Goal: Information Seeking & Learning: Check status

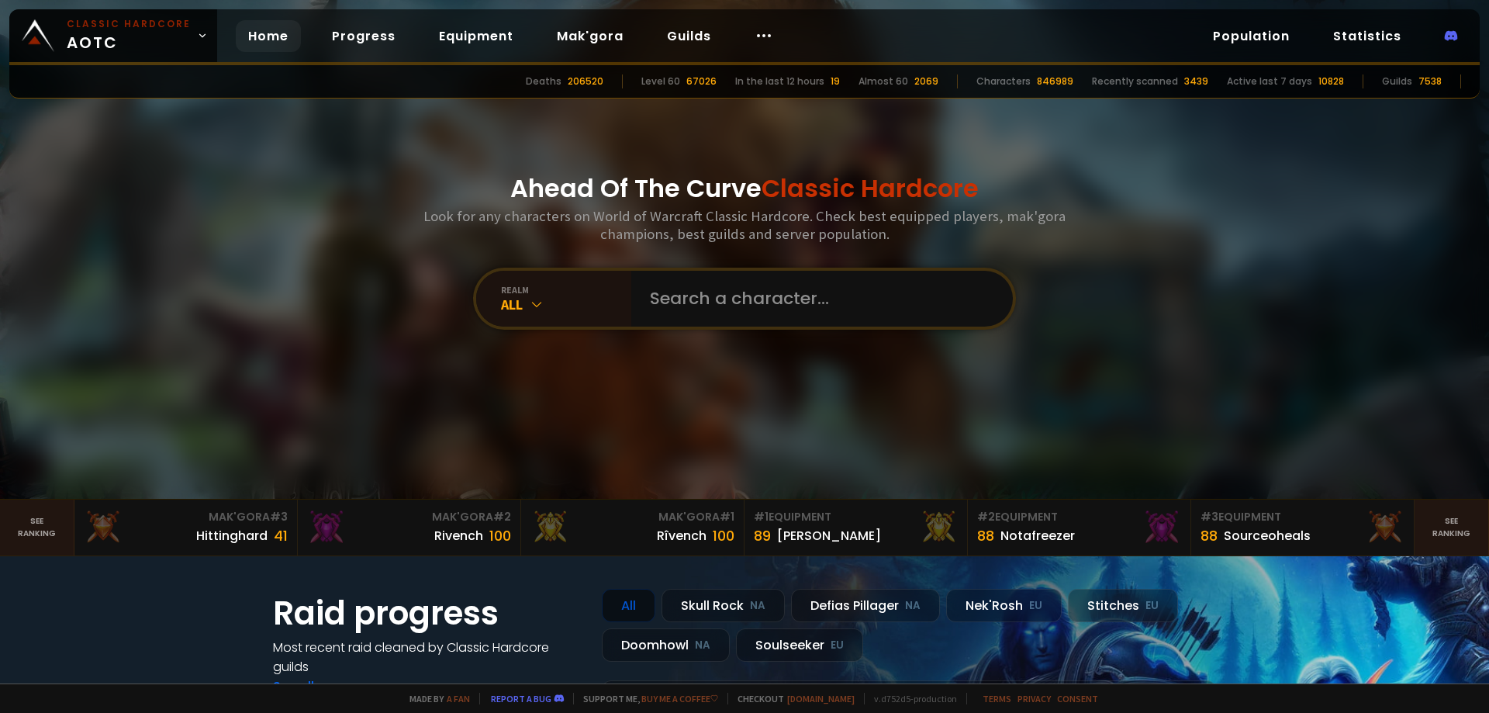
drag, startPoint x: 651, startPoint y: 382, endPoint x: 526, endPoint y: 361, distance: 126.5
click at [526, 361] on div "Ahead Of The Curve Classic Hardcore Look for any characters on World of Warcraf…" at bounding box center [745, 249] width 935 height 499
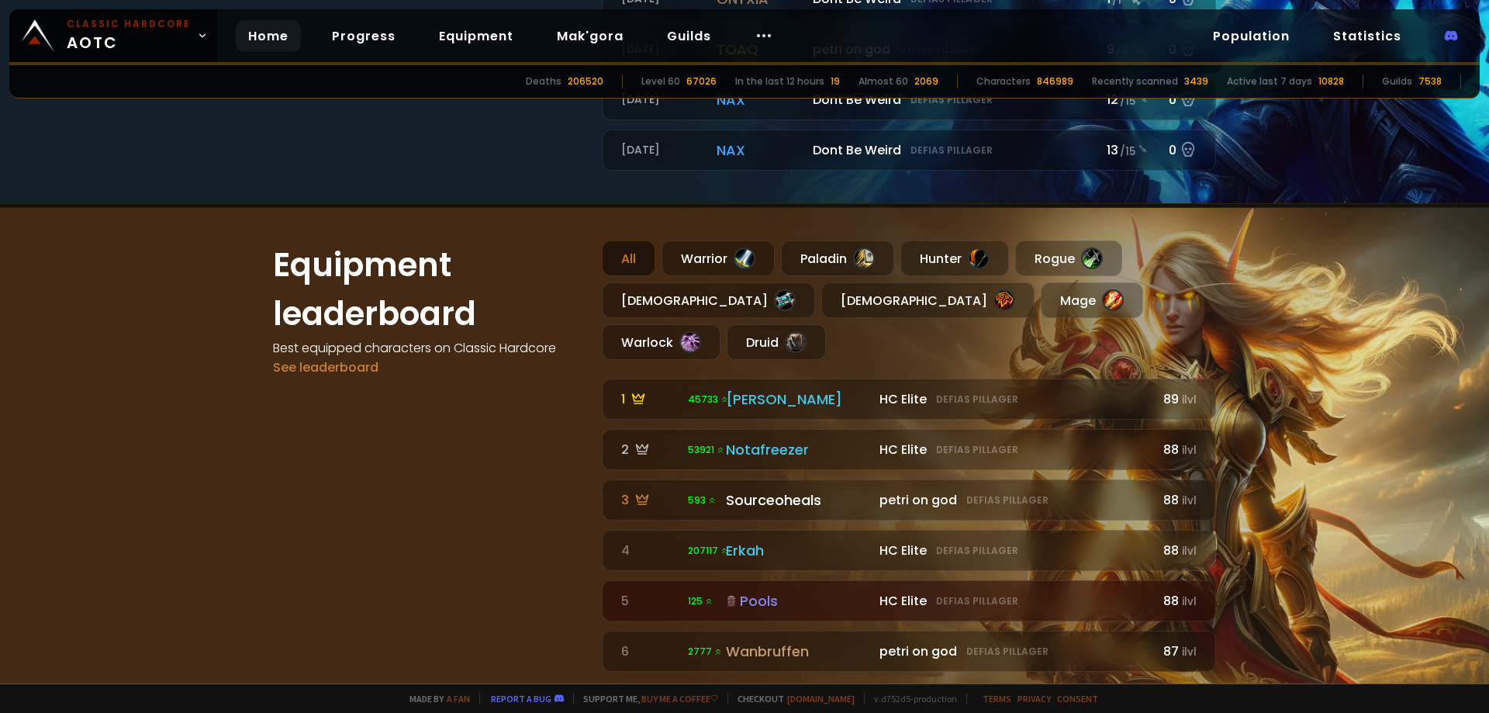
scroll to position [931, 0]
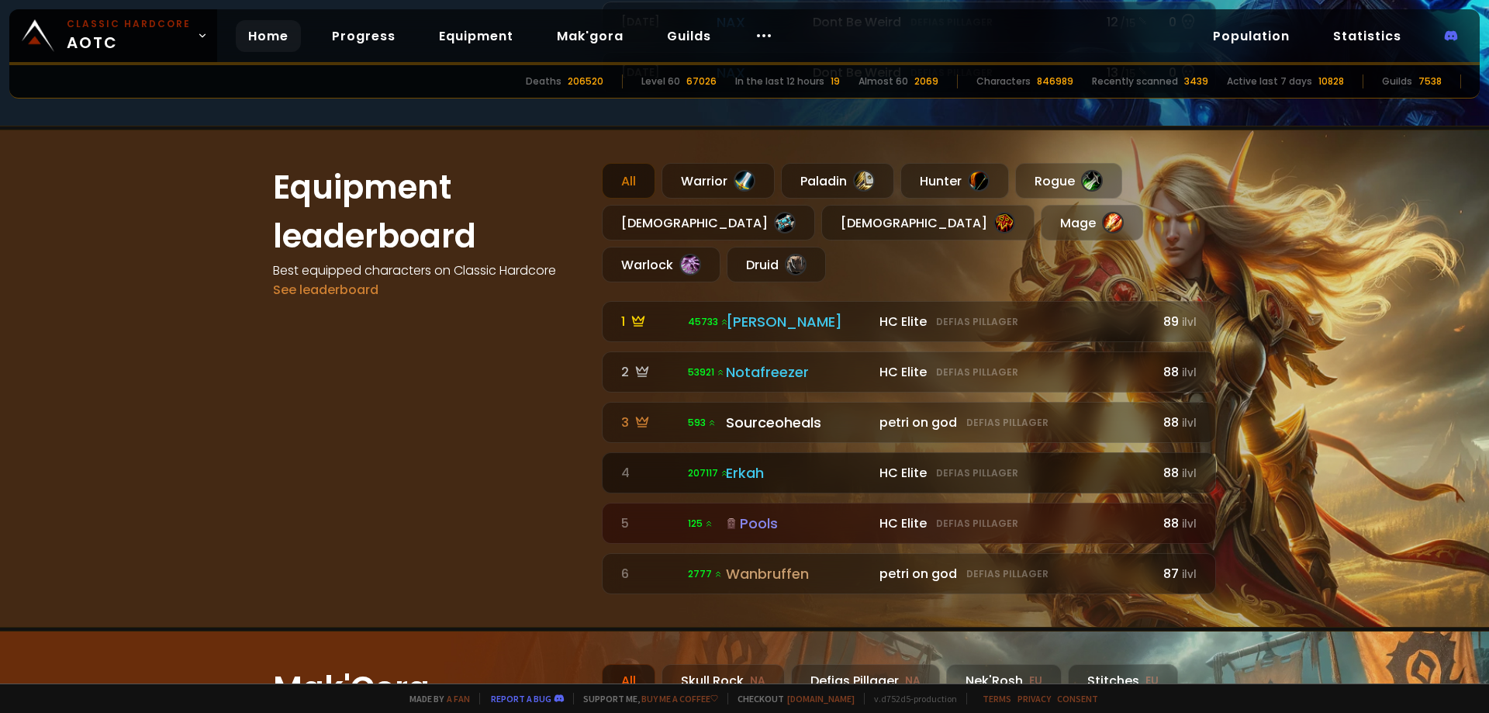
click at [776, 462] on div "Erkah" at bounding box center [798, 472] width 144 height 21
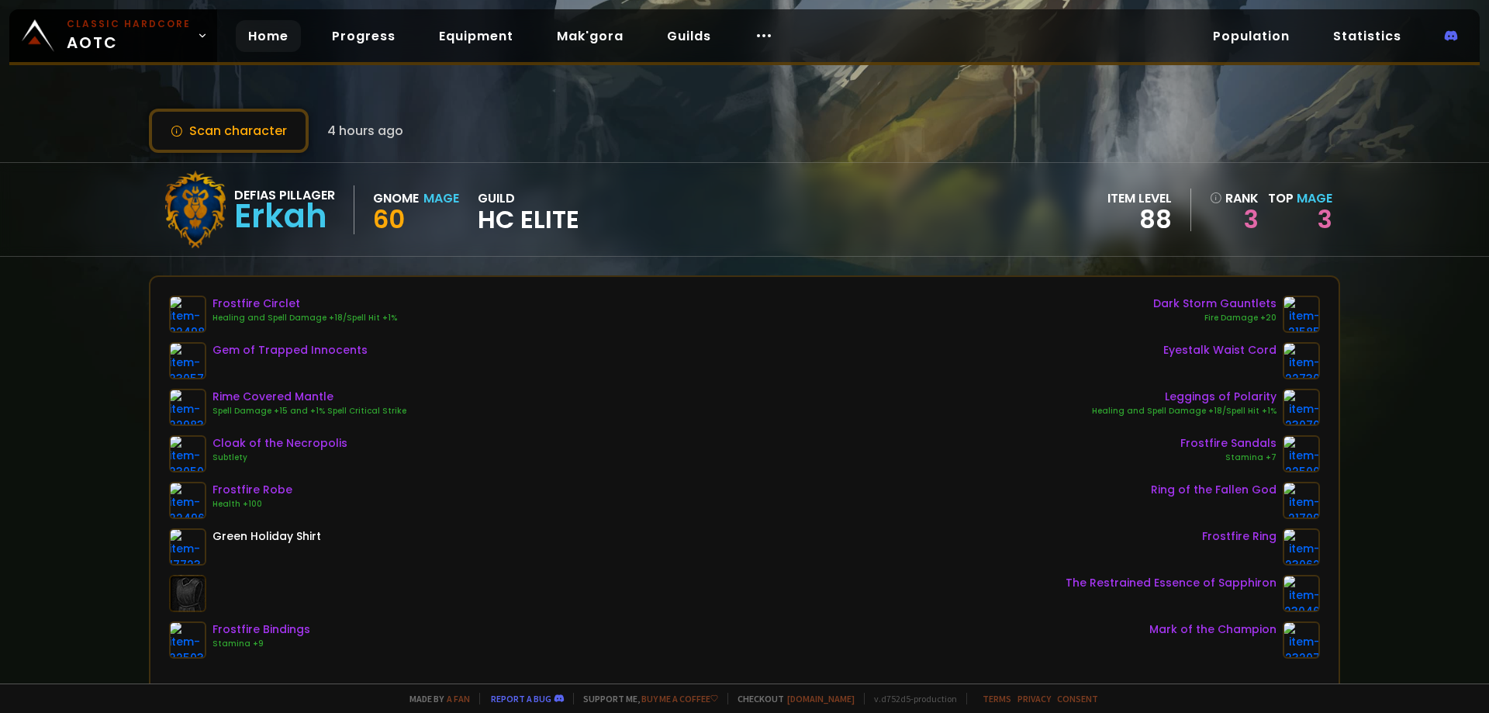
click at [262, 34] on link "Home" at bounding box center [268, 36] width 65 height 32
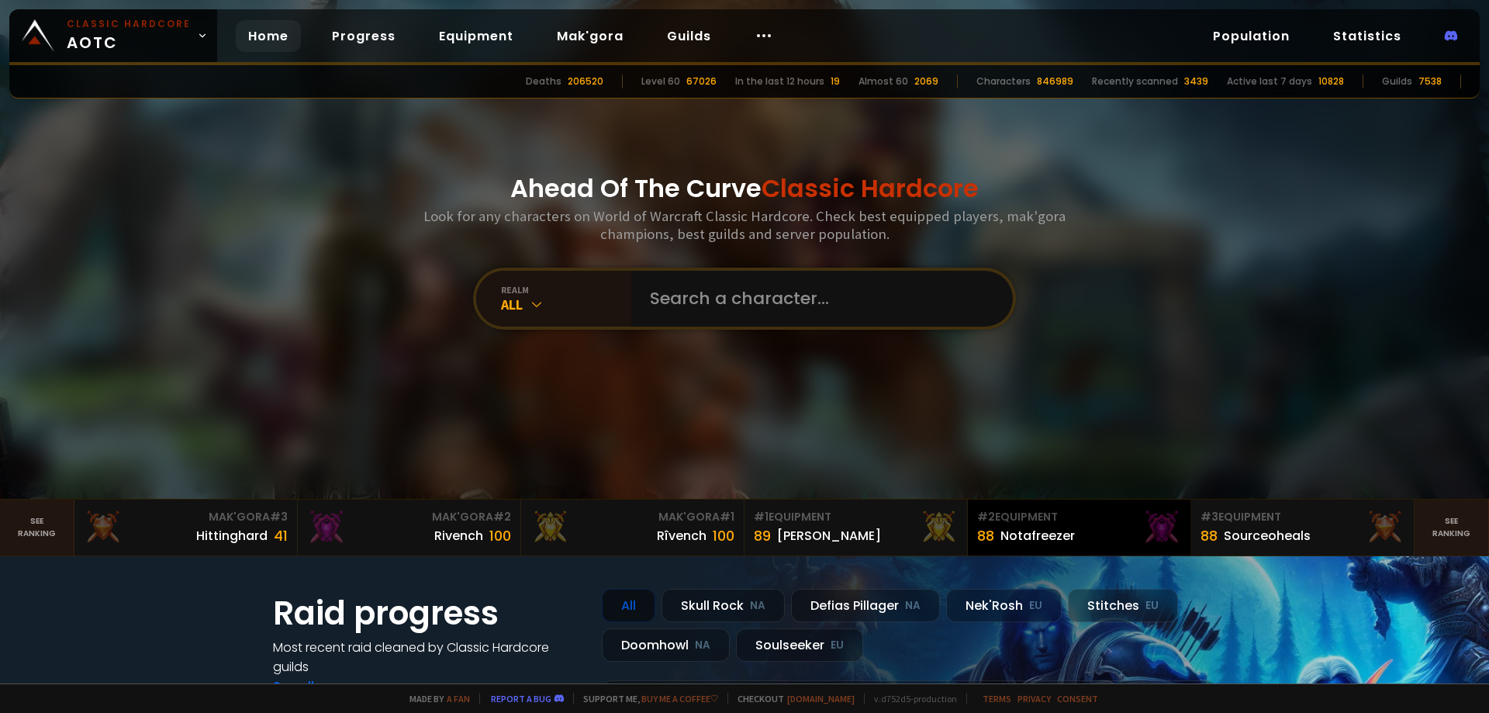
click at [994, 520] on div "# 2 Equipment" at bounding box center [1079, 517] width 204 height 16
